Goal: Information Seeking & Learning: Learn about a topic

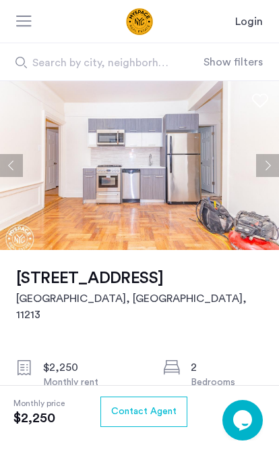
click at [157, 200] on img at bounding box center [139, 165] width 279 height 169
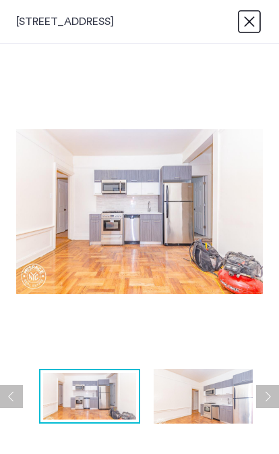
click at [218, 393] on img at bounding box center [204, 396] width 101 height 55
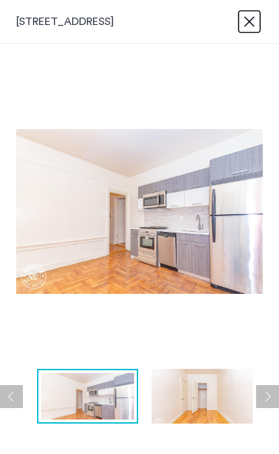
click at [210, 389] on img at bounding box center [202, 396] width 101 height 55
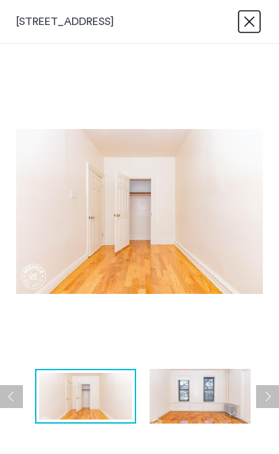
click at [202, 391] on img at bounding box center [200, 396] width 101 height 55
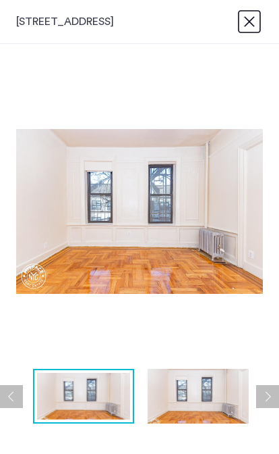
click at [209, 392] on img at bounding box center [198, 396] width 101 height 55
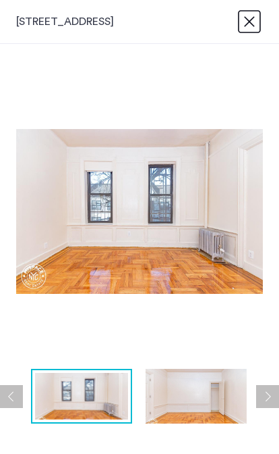
click at [190, 395] on img at bounding box center [196, 396] width 101 height 55
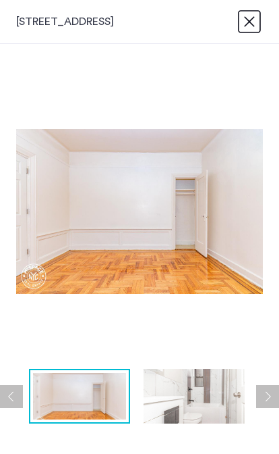
click at [207, 391] on img at bounding box center [194, 396] width 101 height 55
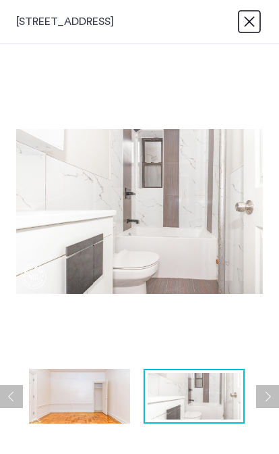
click at [202, 390] on img at bounding box center [194, 396] width 93 height 47
click at [263, 389] on button "Next apartment" at bounding box center [267, 396] width 23 height 23
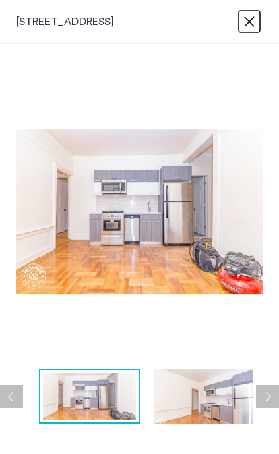
click at [249, 23] on cazamio-button "Close" at bounding box center [249, 21] width 27 height 27
